Goal: Information Seeking & Learning: Learn about a topic

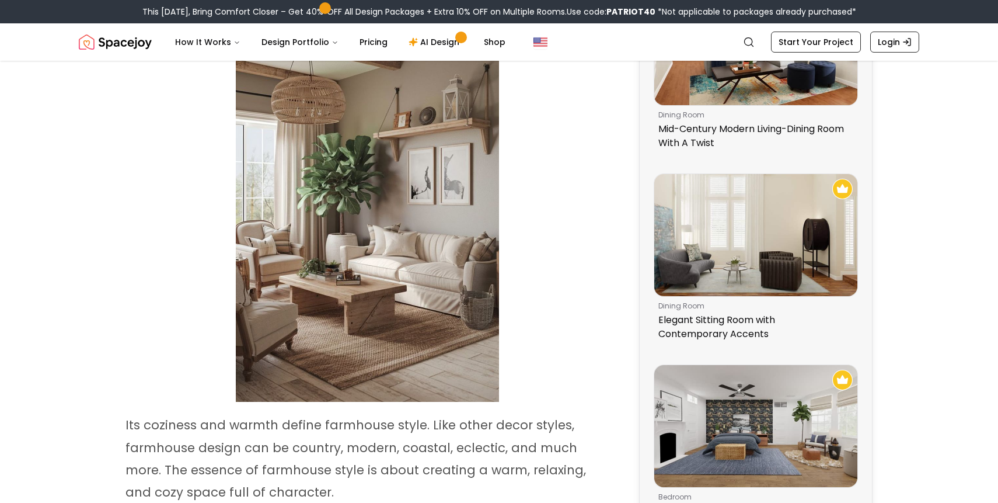
scroll to position [199, 0]
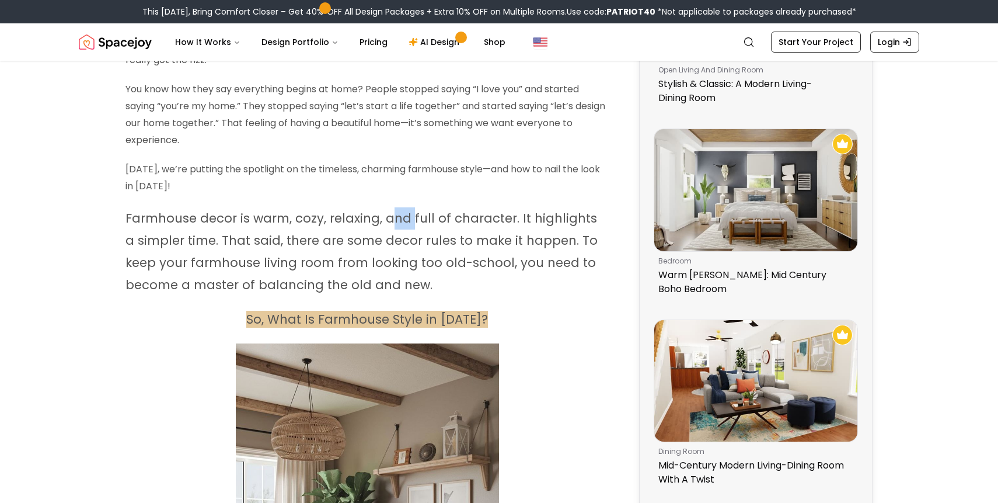
drag, startPoint x: 392, startPoint y: 208, endPoint x: 410, endPoint y: 211, distance: 18.3
click at [410, 211] on p "Farmhouse decor is warm, cozy, relaxing, and full of character. It highlights a…" at bounding box center [366, 251] width 483 height 89
click at [410, 211] on span "Farmhouse decor is warm, cozy, relaxing, and full of character. It highlights a…" at bounding box center [361, 251] width 472 height 83
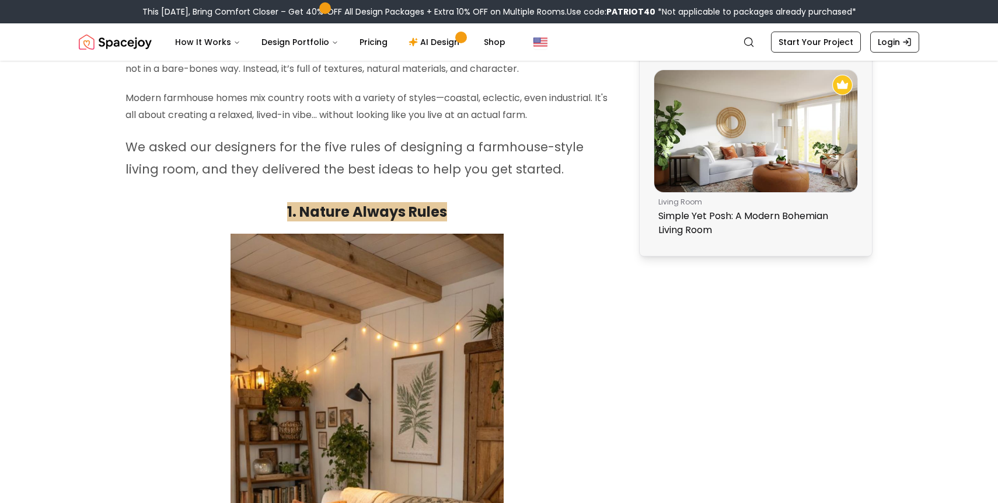
scroll to position [1004, 0]
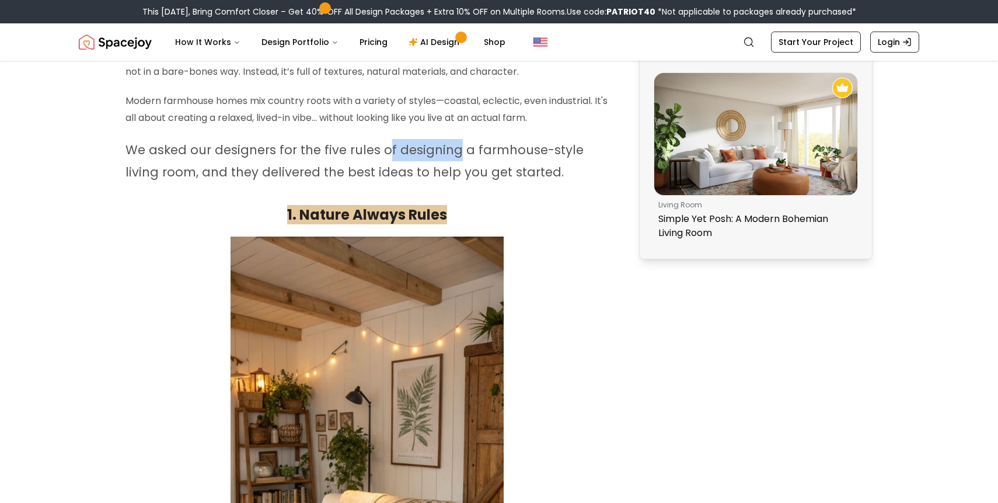
drag, startPoint x: 386, startPoint y: 158, endPoint x: 453, endPoint y: 158, distance: 67.1
click at [453, 158] on span "We asked our designers for the five rules of designing a farmhouse-style living…" at bounding box center [354, 160] width 458 height 39
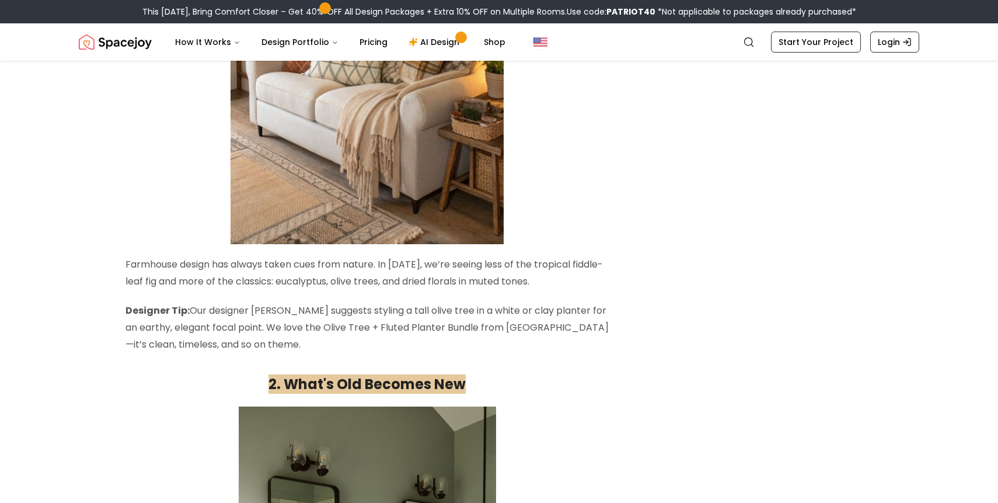
click at [416, 262] on p "Farmhouse design has always taken cues from nature. In [DATE], we’re seeing les…" at bounding box center [366, 273] width 483 height 34
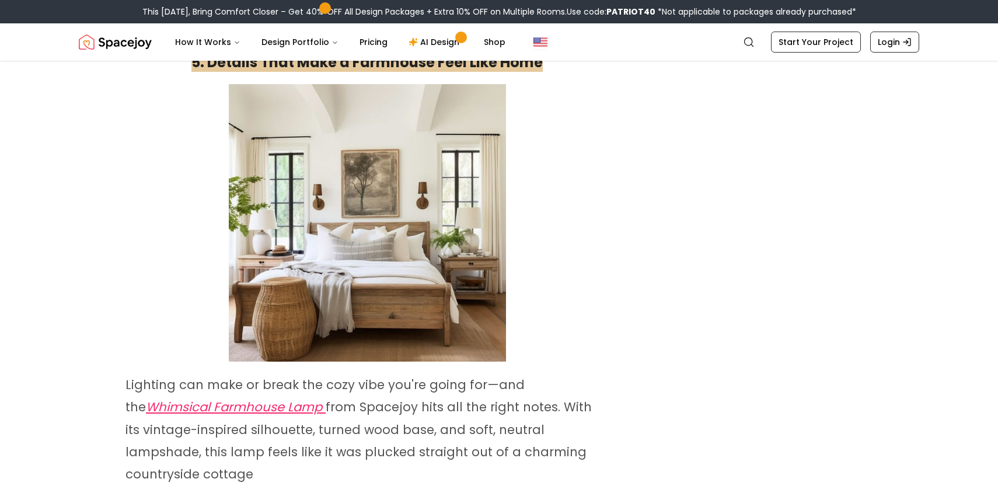
click at [432, 212] on img at bounding box center [367, 222] width 277 height 277
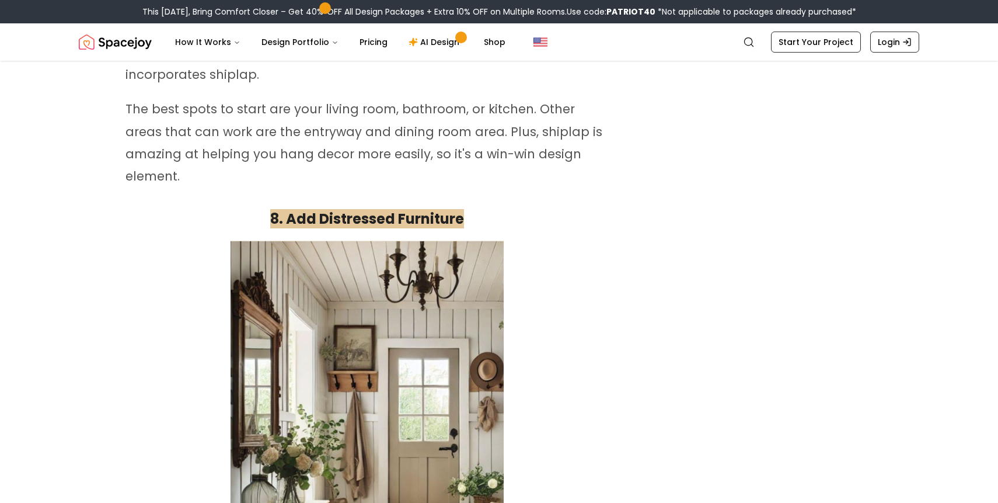
scroll to position [5368, 0]
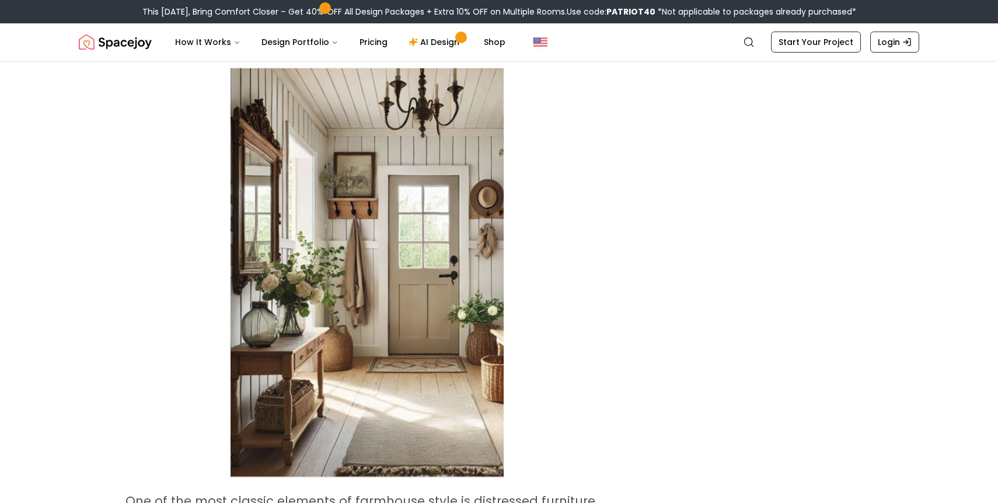
click at [432, 238] on img at bounding box center [367, 273] width 273 height 410
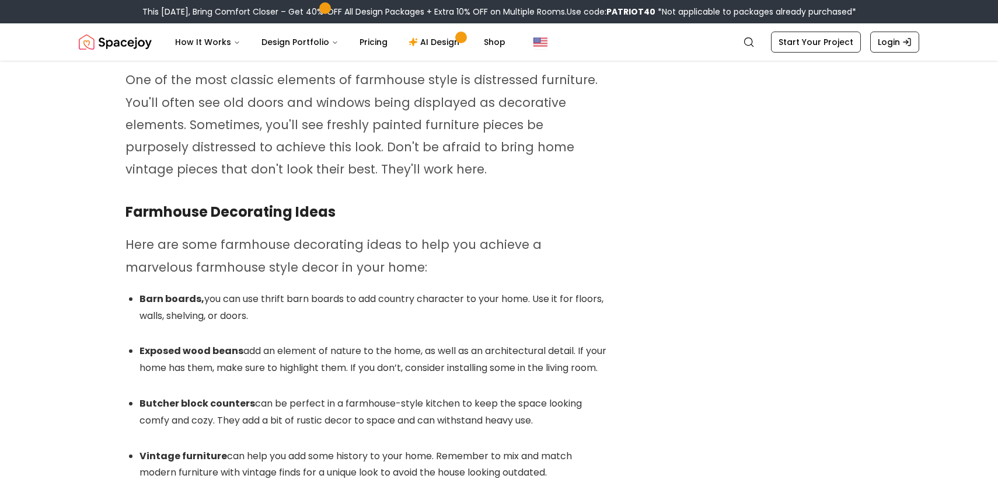
scroll to position [5780, 0]
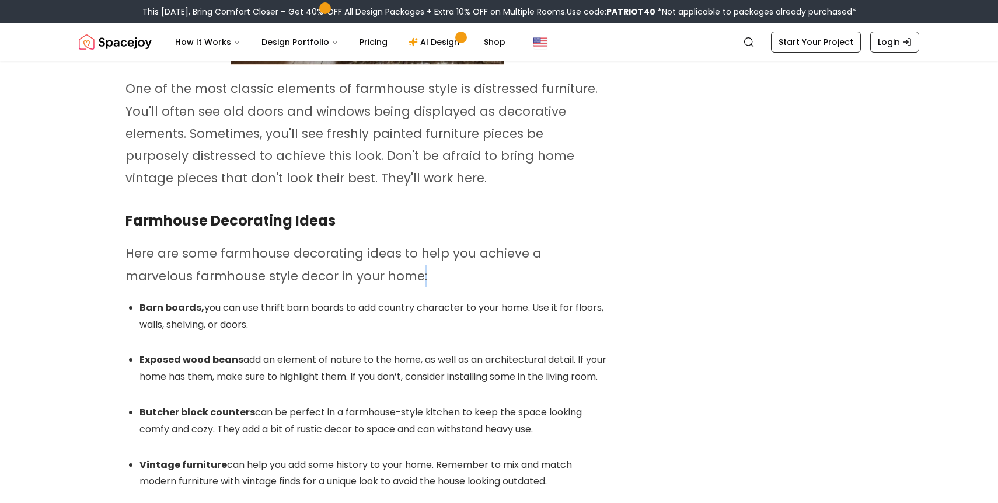
drag, startPoint x: 348, startPoint y: 229, endPoint x: 431, endPoint y: 229, distance: 83.5
click at [431, 242] on p "Here are some farmhouse decorating ideas to help you achieve a marvelous farmho…" at bounding box center [366, 264] width 483 height 44
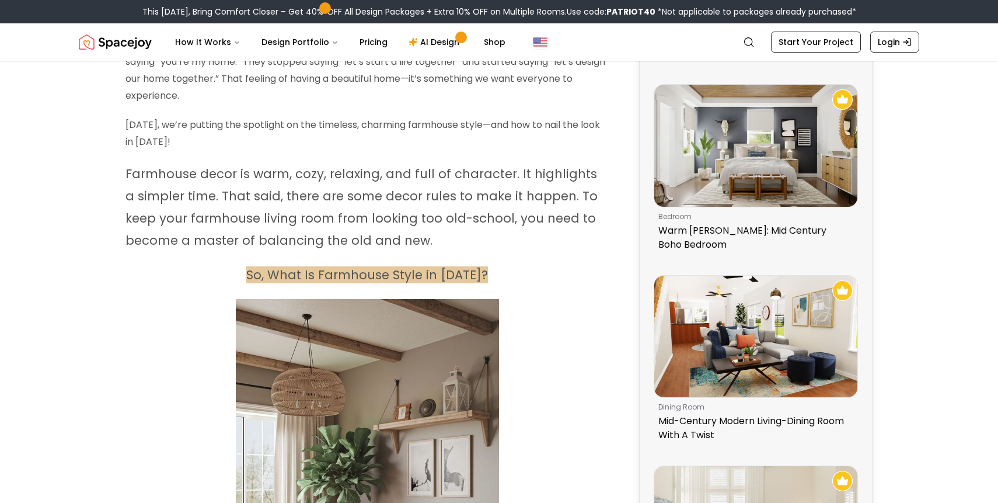
scroll to position [511, 0]
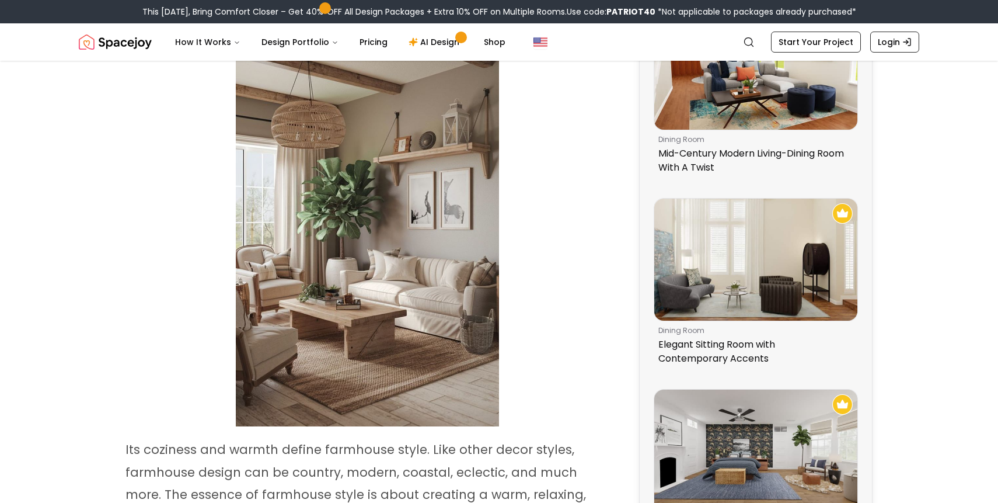
click at [592, 161] on p at bounding box center [366, 229] width 483 height 395
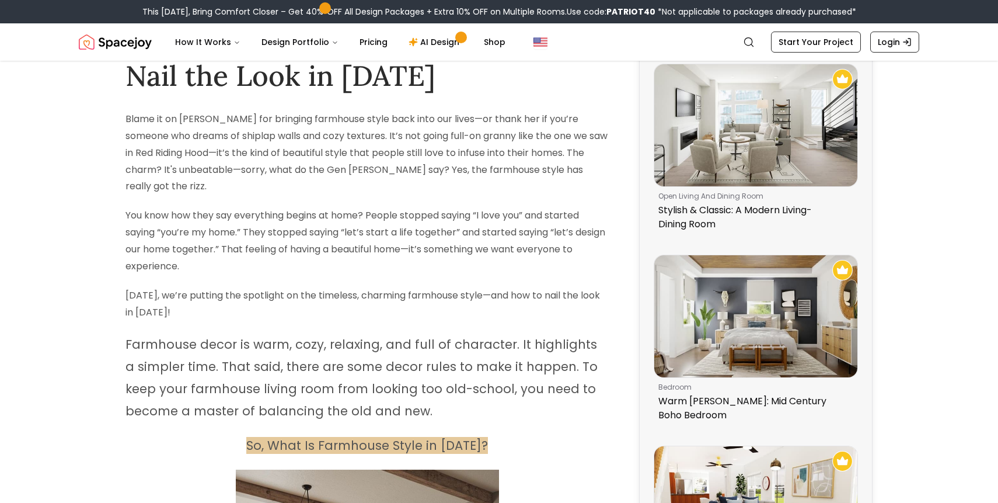
scroll to position [0, 0]
